Goal: Register for event/course

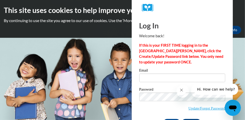
scroll to position [18, 0]
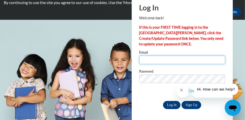
type input "swink@waukesha.k12.wi.us"
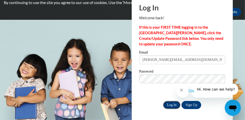
click at [170, 106] on input "Log In" at bounding box center [172, 105] width 18 height 8
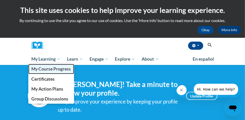
click at [58, 69] on span "My Course Progress" at bounding box center [50, 68] width 39 height 5
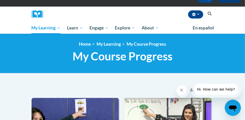
scroll to position [30, 0]
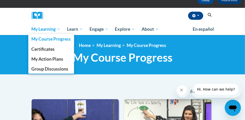
click at [59, 29] on span "My Learning" at bounding box center [45, 29] width 29 height 6
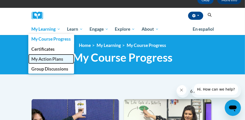
click at [60, 58] on span "My Action Plans" at bounding box center [47, 58] width 32 height 5
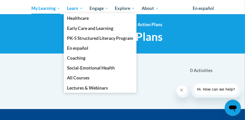
scroll to position [52, 0]
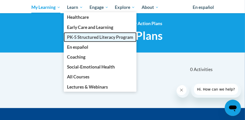
click at [89, 37] on span "PK-5 Structured Literacy Program" at bounding box center [100, 36] width 66 height 5
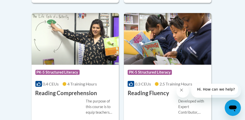
scroll to position [603, 0]
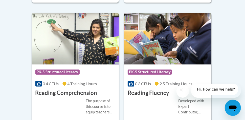
click at [156, 93] on h3 "Reading Fluency" at bounding box center [148, 93] width 41 height 8
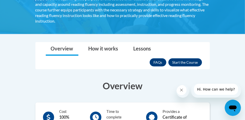
scroll to position [113, 0]
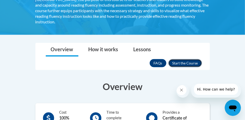
click at [191, 59] on button "Enroll" at bounding box center [185, 63] width 34 height 8
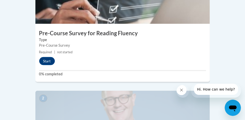
scroll to position [225, 0]
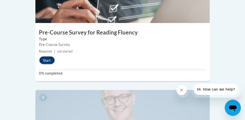
click at [46, 56] on button "Start" at bounding box center [47, 60] width 16 height 8
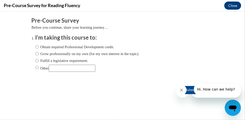
scroll to position [0, 0]
click at [36, 47] on input "Obtain required Professional Development credit." at bounding box center [36, 47] width 3 height 6
radio input "true"
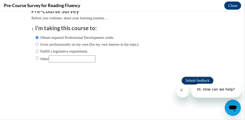
click at [195, 80] on input "Submit feedback" at bounding box center [198, 80] width 32 height 8
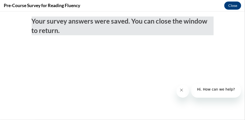
scroll to position [0, 0]
click at [182, 92] on icon "Close message from company" at bounding box center [182, 89] width 4 height 4
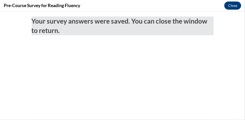
click at [0, 0] on icon "Close message from company" at bounding box center [0, 0] width 0 height 0
click at [235, 7] on button "Close" at bounding box center [232, 6] width 17 height 8
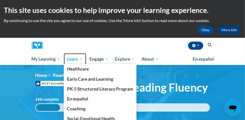
click at [80, 61] on span "Learn" at bounding box center [75, 59] width 16 height 6
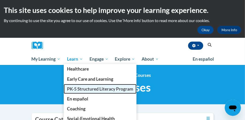
click at [79, 89] on span "PK-5 Structured Literacy Program" at bounding box center [100, 88] width 66 height 5
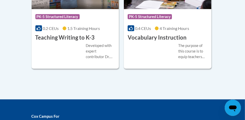
scroll to position [906, 0]
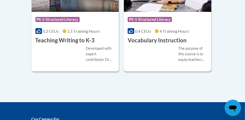
click at [157, 47] on div "The purpose of this course is to equip teachers with research-based knowledge a…" at bounding box center [168, 54] width 80 height 17
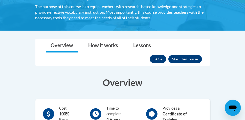
scroll to position [101, 0]
click at [180, 58] on button "Enroll" at bounding box center [185, 59] width 34 height 8
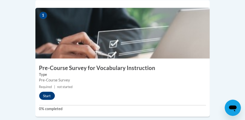
scroll to position [203, 0]
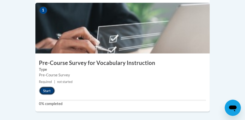
click at [46, 86] on button "Start" at bounding box center [47, 90] width 16 height 8
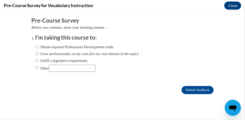
scroll to position [0, 0]
click at [36, 47] on input "Obtain required Professional Development credit." at bounding box center [36, 47] width 3 height 6
radio input "true"
click at [195, 91] on input "Submit feedback" at bounding box center [198, 89] width 32 height 8
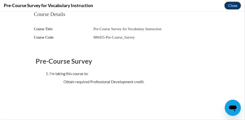
click at [234, 5] on button "Close" at bounding box center [232, 6] width 17 height 8
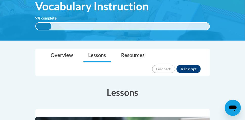
scroll to position [90, 0]
